Goal: Entertainment & Leisure: Consume media (video, audio)

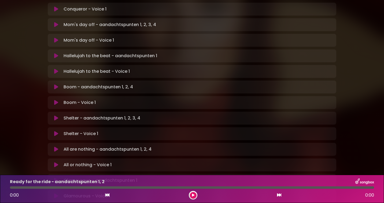
scroll to position [233, 0]
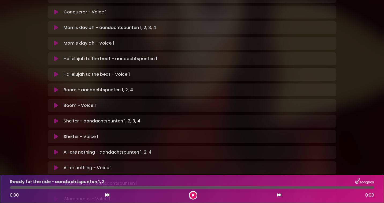
click at [56, 56] on icon at bounding box center [56, 58] width 4 height 5
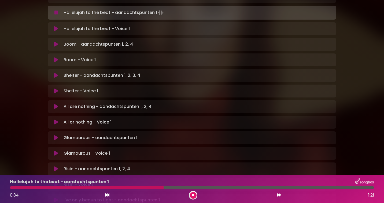
scroll to position [280, 0]
click at [194, 194] on icon at bounding box center [193, 195] width 2 height 3
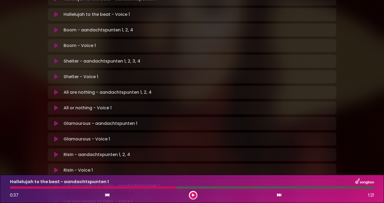
scroll to position [290, 0]
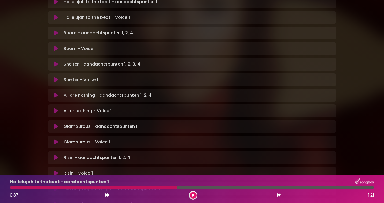
click at [134, 187] on div at bounding box center [93, 187] width 167 height 2
click at [195, 195] on button at bounding box center [193, 195] width 7 height 7
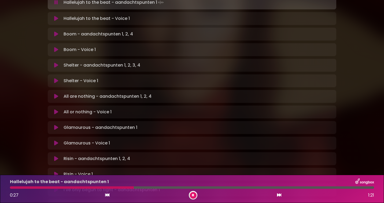
scroll to position [291, 0]
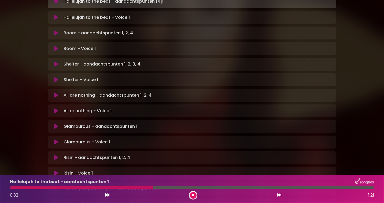
click at [195, 195] on button at bounding box center [193, 195] width 7 height 7
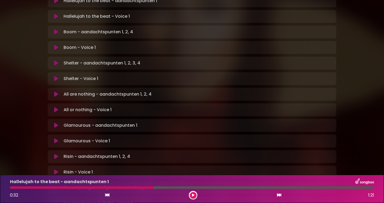
scroll to position [290, 0]
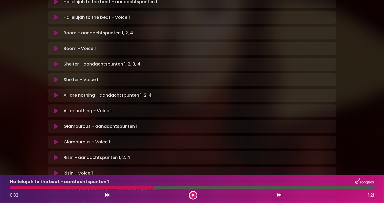
click at [195, 195] on button at bounding box center [193, 195] width 7 height 7
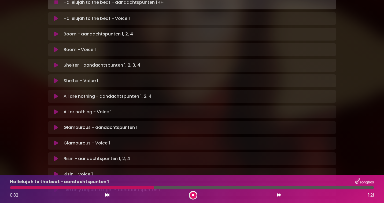
scroll to position [291, 0]
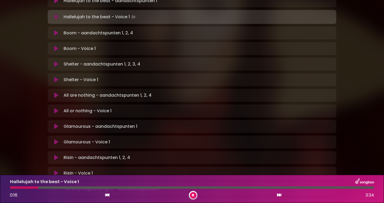
click at [195, 194] on button at bounding box center [193, 195] width 7 height 7
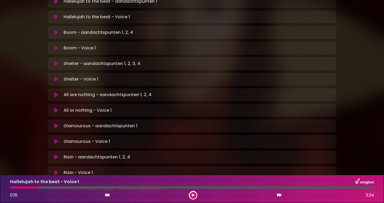
click at [12, 188] on div at bounding box center [24, 187] width 28 height 2
click at [194, 194] on icon at bounding box center [193, 195] width 2 height 3
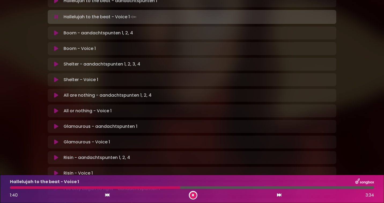
click at [194, 194] on icon at bounding box center [193, 195] width 2 height 3
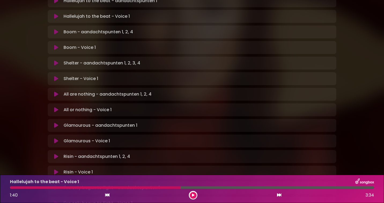
scroll to position [290, 0]
click at [144, 188] on div at bounding box center [95, 187] width 171 height 2
click at [194, 194] on icon at bounding box center [193, 195] width 2 height 3
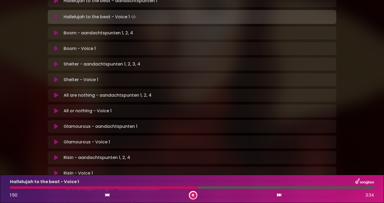
click at [194, 194] on icon at bounding box center [193, 195] width 2 height 3
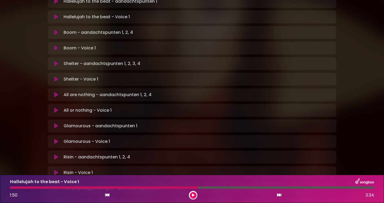
click at [134, 187] on div at bounding box center [104, 187] width 188 height 2
click at [194, 194] on icon at bounding box center [193, 195] width 2 height 3
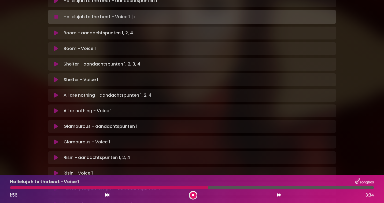
click at [194, 194] on icon at bounding box center [193, 195] width 2 height 3
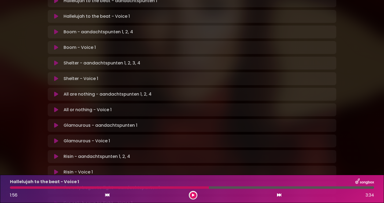
scroll to position [290, 0]
click at [125, 188] on div at bounding box center [109, 187] width 199 height 2
click at [127, 188] on div at bounding box center [109, 187] width 199 height 2
click at [192, 194] on icon at bounding box center [193, 195] width 2 height 3
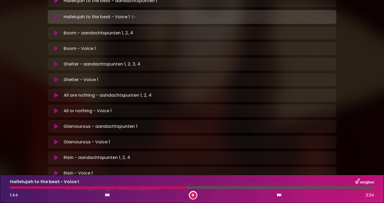
click at [192, 194] on icon at bounding box center [193, 195] width 2 height 3
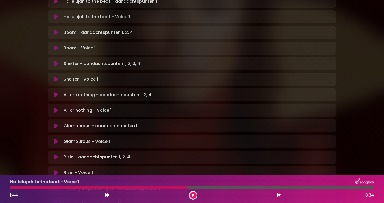
click at [132, 188] on div at bounding box center [99, 187] width 178 height 2
click at [194, 195] on icon at bounding box center [193, 195] width 2 height 3
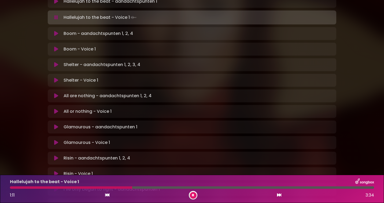
scroll to position [291, 0]
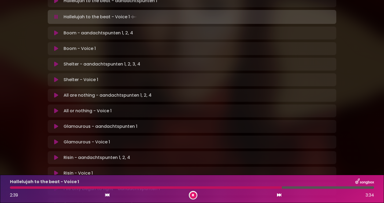
click at [194, 195] on icon at bounding box center [193, 195] width 2 height 3
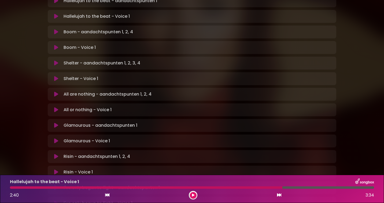
scroll to position [290, 0]
click at [140, 188] on div at bounding box center [146, 187] width 273 height 2
click at [192, 195] on button at bounding box center [193, 195] width 7 height 7
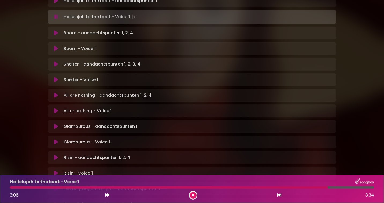
click at [195, 196] on button at bounding box center [193, 195] width 7 height 7
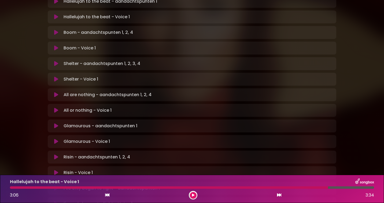
click at [195, 196] on button at bounding box center [193, 195] width 7 height 7
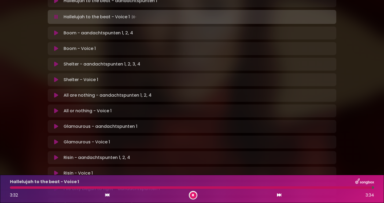
click at [195, 196] on button at bounding box center [193, 195] width 7 height 7
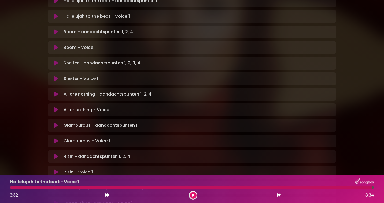
scroll to position [290, 0]
click at [12, 188] on div at bounding box center [191, 187] width 363 height 2
click at [193, 194] on icon at bounding box center [193, 195] width 2 height 3
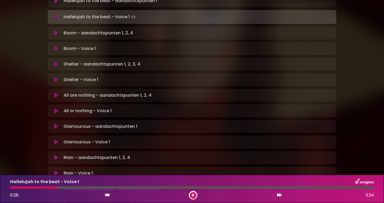
click at [193, 194] on icon at bounding box center [193, 195] width 2 height 3
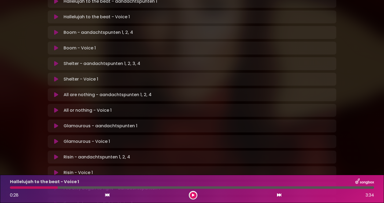
click at [12, 189] on div "Hallelujah to the beat - Voice 1 0:28 3:34" at bounding box center [192, 188] width 371 height 21
click at [11, 189] on div "Hallelujah to the beat - Voice 1 0:28 3:34" at bounding box center [192, 188] width 371 height 21
click at [194, 194] on icon at bounding box center [193, 195] width 2 height 3
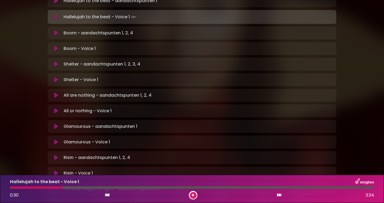
click at [12, 187] on div at bounding box center [36, 187] width 53 height 2
click at [192, 194] on icon at bounding box center [193, 195] width 2 height 3
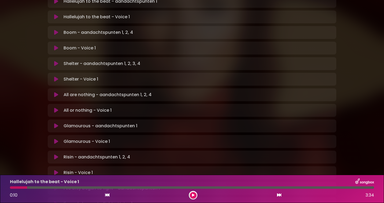
click at [11, 188] on div at bounding box center [18, 187] width 17 height 2
click at [193, 195] on icon at bounding box center [193, 195] width 2 height 3
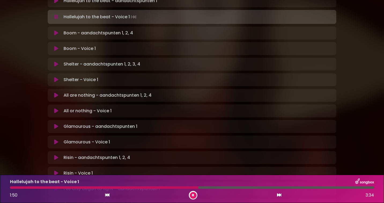
click at [193, 195] on icon at bounding box center [193, 195] width 2 height 3
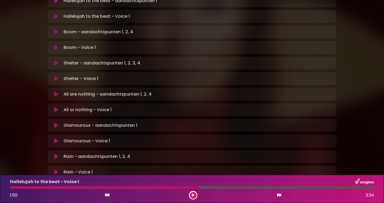
scroll to position [290, 0]
click at [124, 188] on div at bounding box center [104, 187] width 189 height 2
click at [194, 195] on icon at bounding box center [193, 195] width 2 height 3
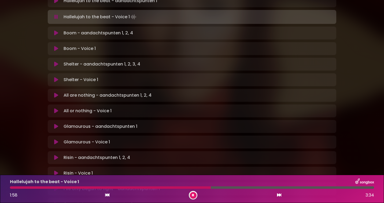
click at [194, 195] on button at bounding box center [193, 195] width 7 height 7
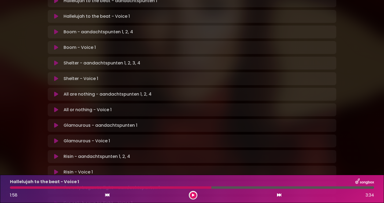
scroll to position [290, 0]
click at [115, 188] on div at bounding box center [111, 187] width 202 height 2
click at [193, 194] on icon at bounding box center [193, 195] width 2 height 3
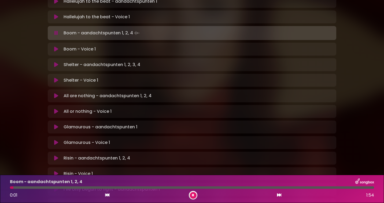
click at [193, 194] on icon at bounding box center [193, 195] width 2 height 3
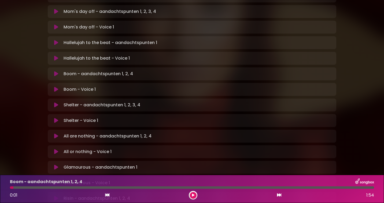
scroll to position [249, 0]
click at [56, 71] on icon at bounding box center [56, 74] width 5 height 6
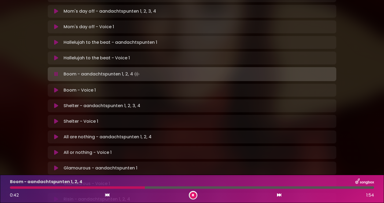
click at [194, 194] on icon at bounding box center [193, 195] width 2 height 3
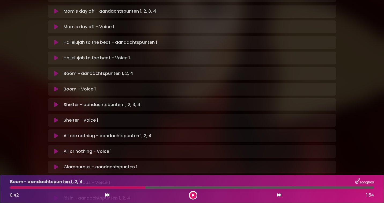
click at [194, 194] on icon at bounding box center [193, 195] width 3 height 3
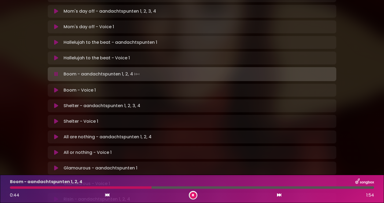
click at [194, 194] on icon at bounding box center [193, 195] width 2 height 3
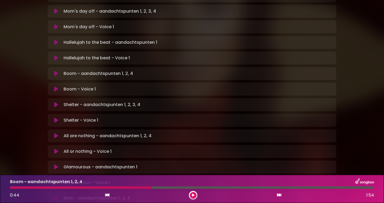
click at [194, 194] on icon at bounding box center [193, 195] width 3 height 3
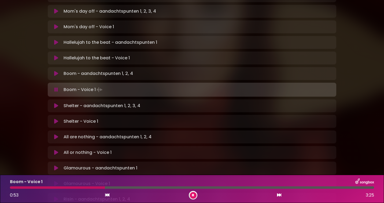
click at [194, 194] on icon at bounding box center [193, 195] width 2 height 3
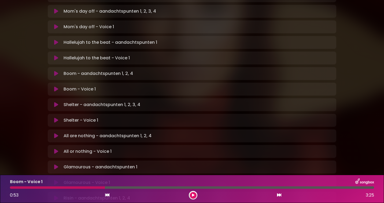
click at [11, 188] on div at bounding box center [57, 187] width 95 height 2
click at [193, 195] on icon at bounding box center [193, 195] width 3 height 3
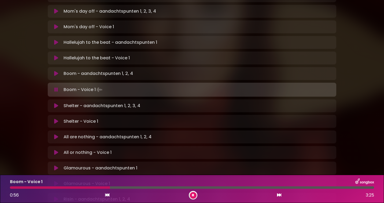
click at [193, 195] on icon at bounding box center [193, 195] width 3 height 4
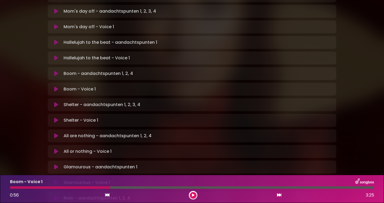
click at [49, 188] on div at bounding box center [60, 187] width 100 height 2
click at [193, 194] on icon at bounding box center [193, 195] width 3 height 3
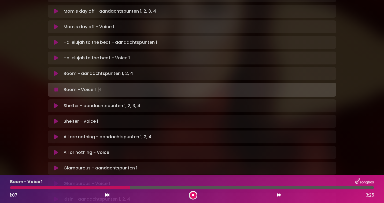
click at [193, 194] on icon at bounding box center [193, 195] width 2 height 3
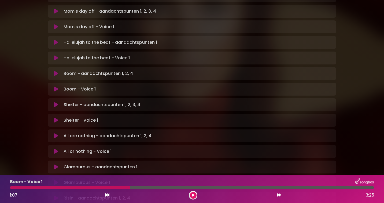
click at [67, 188] on div at bounding box center [70, 187] width 121 height 2
click at [194, 195] on icon at bounding box center [193, 195] width 3 height 3
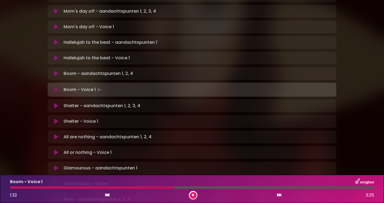
click at [194, 195] on icon at bounding box center [193, 195] width 2 height 3
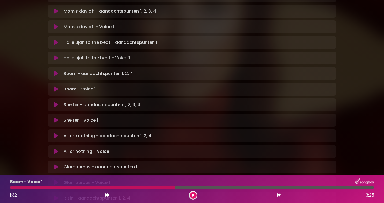
click at [131, 188] on div at bounding box center [92, 187] width 165 height 2
click at [192, 196] on icon at bounding box center [193, 195] width 3 height 3
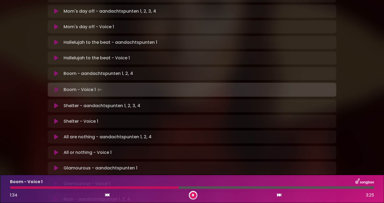
click at [192, 196] on icon at bounding box center [193, 195] width 2 height 3
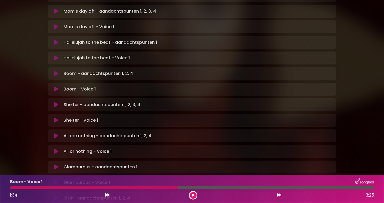
click at [117, 189] on div "Boom - Voice 1 1:34 3:25" at bounding box center [192, 188] width 371 height 21
click at [193, 196] on icon at bounding box center [193, 195] width 3 height 3
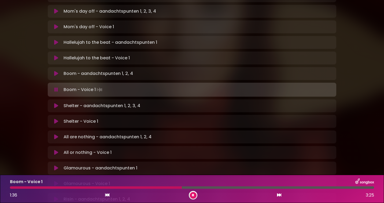
click at [111, 188] on div at bounding box center [96, 187] width 172 height 2
click at [194, 194] on icon at bounding box center [193, 195] width 2 height 3
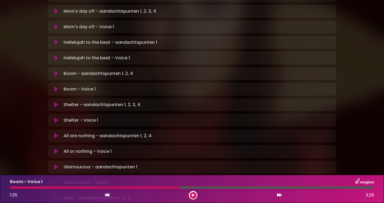
click at [126, 187] on div at bounding box center [95, 187] width 170 height 2
click at [194, 195] on icon at bounding box center [193, 195] width 3 height 3
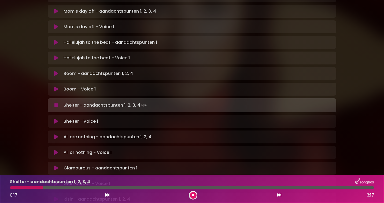
click at [194, 195] on icon at bounding box center [193, 195] width 4 height 3
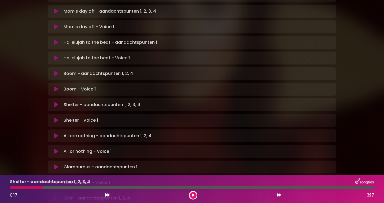
click at [56, 102] on icon at bounding box center [56, 104] width 4 height 5
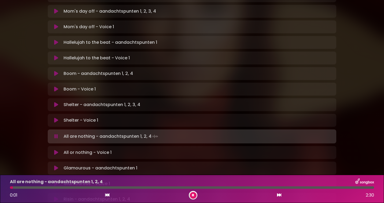
click at [195, 195] on button at bounding box center [193, 195] width 7 height 7
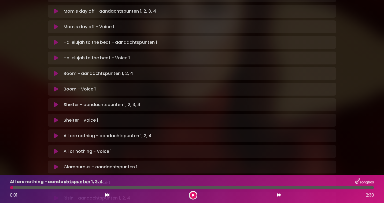
click at [194, 195] on icon at bounding box center [193, 195] width 3 height 3
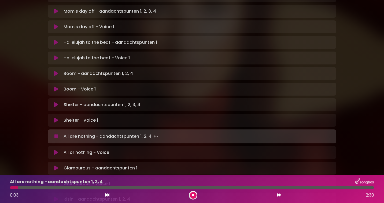
click at [194, 195] on icon at bounding box center [193, 195] width 2 height 3
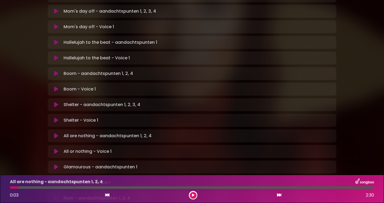
click at [194, 195] on icon at bounding box center [193, 195] width 3 height 3
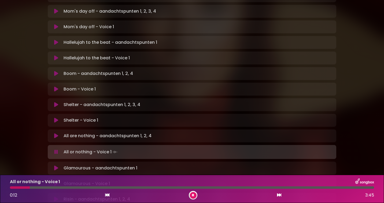
click at [194, 194] on icon at bounding box center [193, 195] width 3 height 4
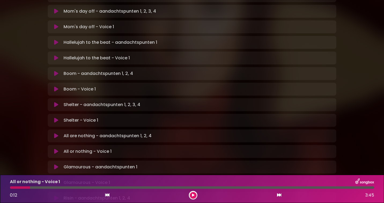
click at [194, 194] on icon at bounding box center [193, 195] width 3 height 3
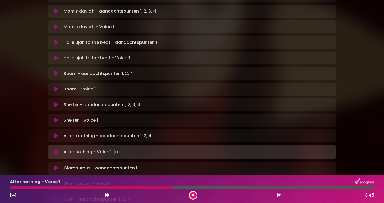
click at [194, 194] on icon at bounding box center [193, 195] width 2 height 3
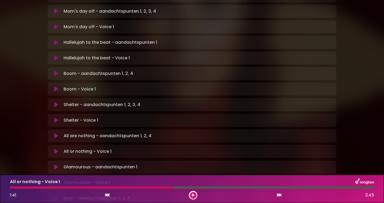
click at [107, 186] on div "All or nothing - Voice 1 1:41 3:45" at bounding box center [192, 188] width 371 height 21
click at [109, 188] on div at bounding box center [91, 187] width 163 height 2
click at [194, 195] on icon at bounding box center [193, 195] width 3 height 3
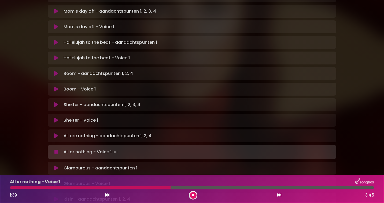
click at [194, 195] on icon at bounding box center [193, 195] width 3 height 4
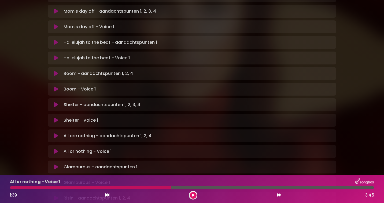
click at [129, 187] on div at bounding box center [90, 187] width 161 height 2
click at [194, 195] on icon at bounding box center [193, 195] width 3 height 3
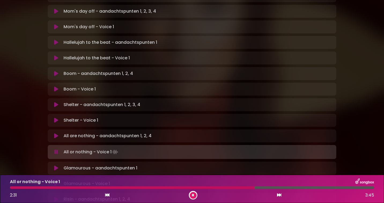
click at [194, 195] on icon at bounding box center [193, 195] width 2 height 3
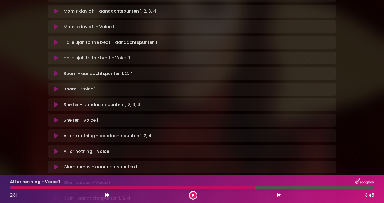
click at [169, 187] on div at bounding box center [132, 187] width 245 height 2
click at [194, 194] on icon at bounding box center [193, 195] width 3 height 3
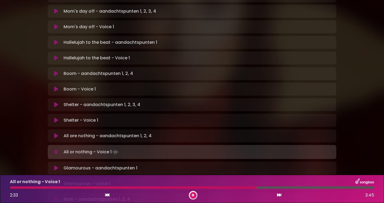
click at [194, 194] on icon at bounding box center [193, 195] width 2 height 3
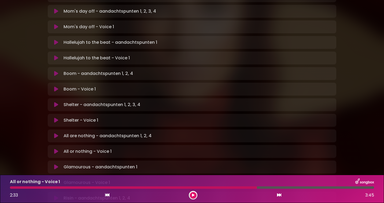
click at [199, 188] on div at bounding box center [133, 187] width 247 height 2
click at [193, 195] on icon at bounding box center [193, 195] width 3 height 3
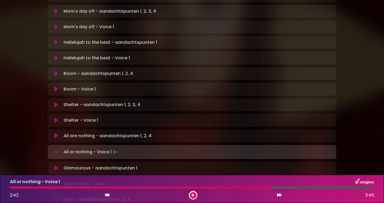
click at [193, 195] on icon at bounding box center [193, 195] width 2 height 3
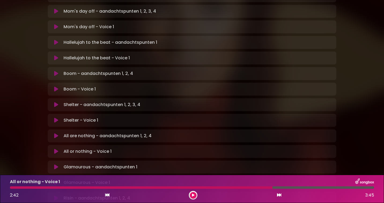
click at [193, 195] on icon at bounding box center [193, 195] width 3 height 3
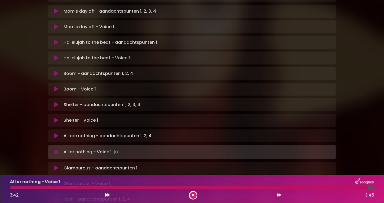
click at [193, 195] on icon at bounding box center [193, 194] width 3 height 3
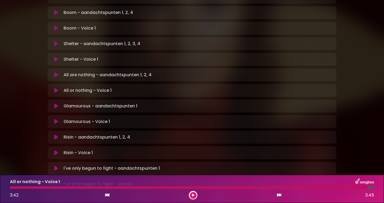
scroll to position [309, 0]
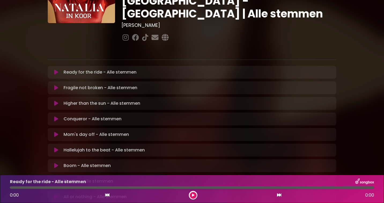
scroll to position [64, 0]
click at [56, 163] on icon at bounding box center [56, 165] width 4 height 5
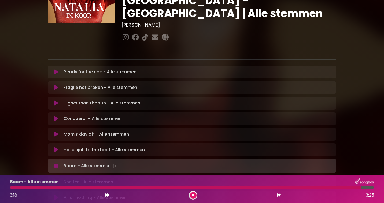
click at [194, 194] on button at bounding box center [193, 195] width 7 height 7
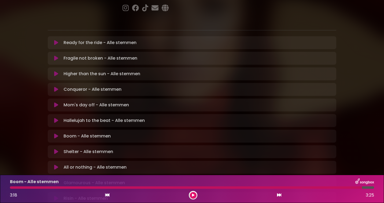
scroll to position [99, 0]
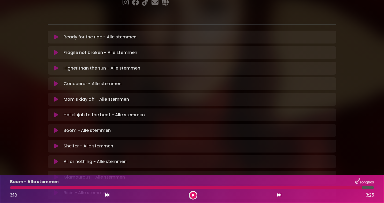
click at [55, 143] on icon at bounding box center [56, 145] width 4 height 5
click at [194, 195] on icon at bounding box center [193, 195] width 5 height 5
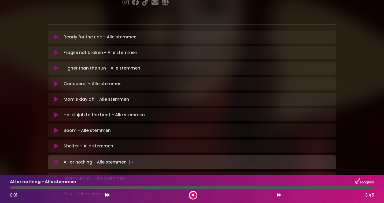
click at [194, 195] on icon at bounding box center [193, 195] width 4 height 4
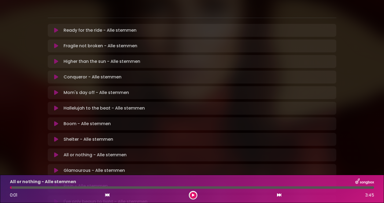
scroll to position [111, 0]
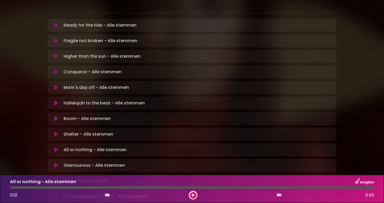
click at [57, 147] on icon at bounding box center [56, 149] width 4 height 5
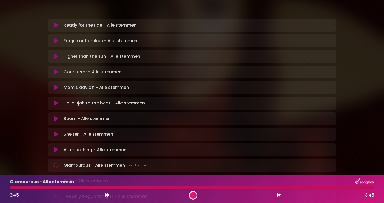
click at [193, 195] on icon at bounding box center [192, 194] width 3 height 3
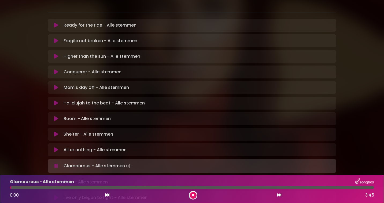
click at [194, 195] on icon at bounding box center [193, 195] width 2 height 3
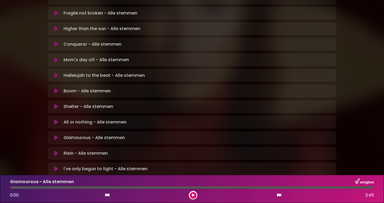
scroll to position [138, 0]
